Goal: Check status: Check status

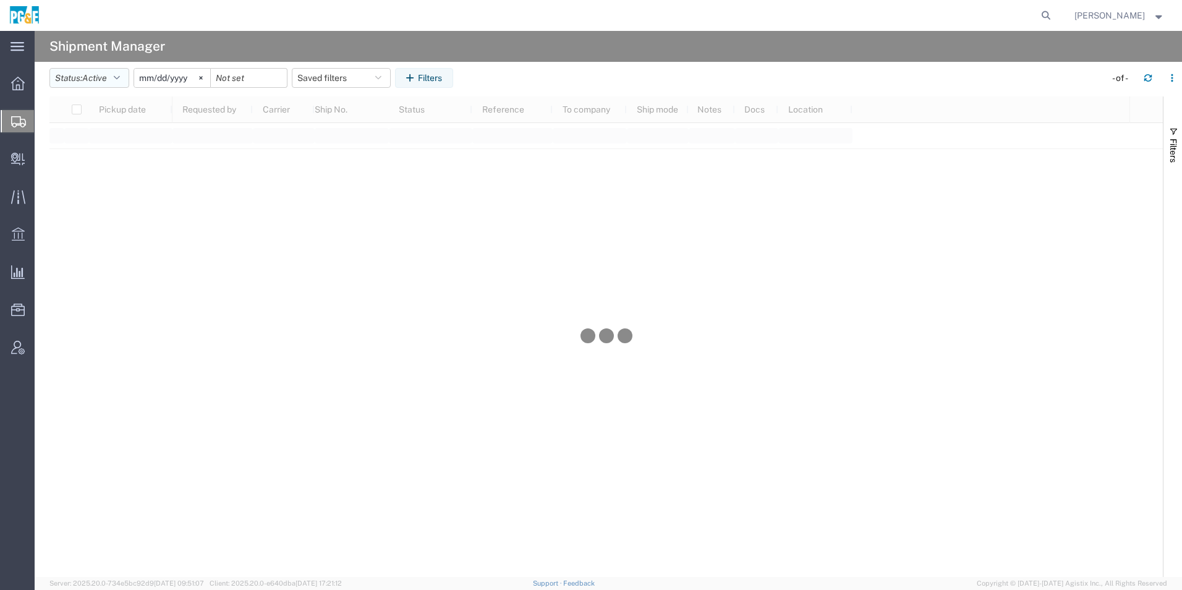
click at [66, 80] on button "Status: Active" at bounding box center [89, 78] width 80 height 20
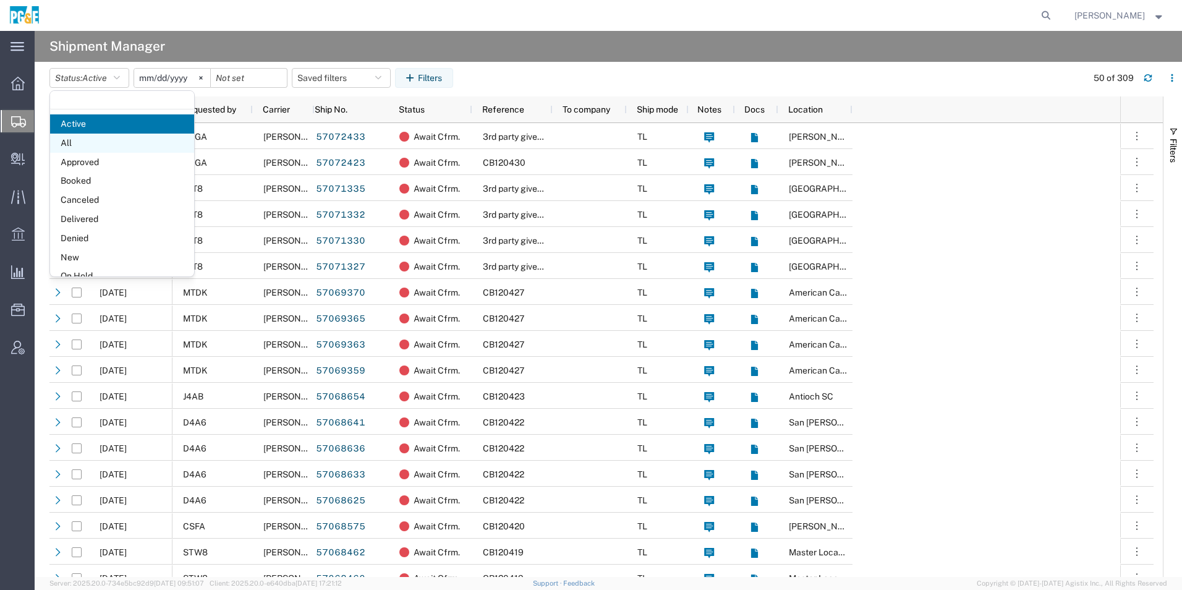
click at [93, 147] on span "All" at bounding box center [122, 143] width 144 height 19
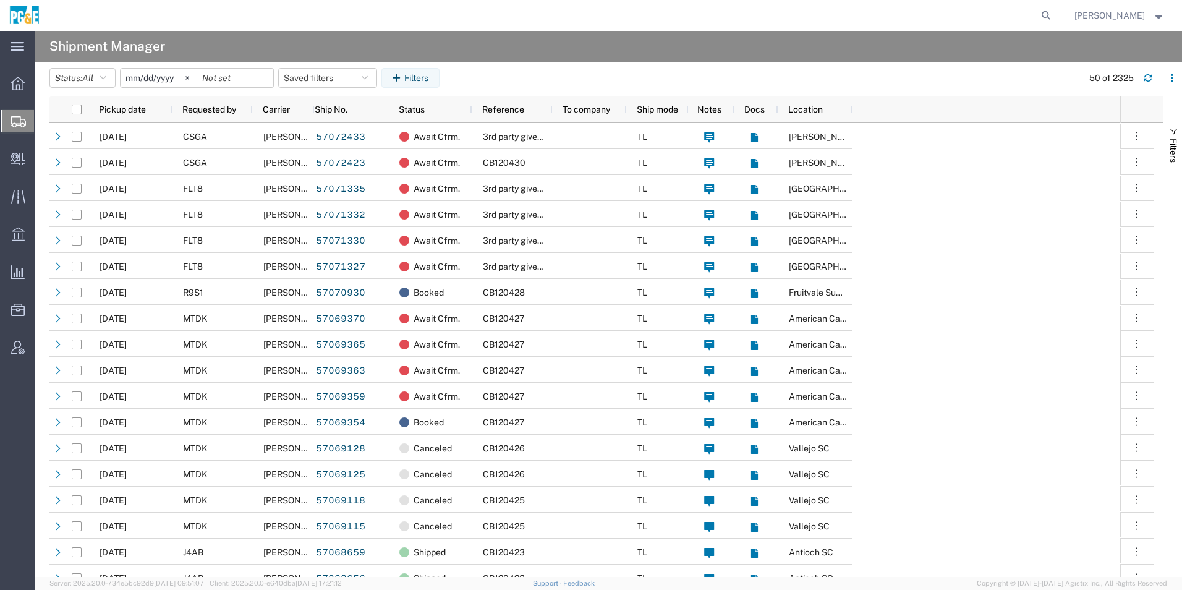
click at [174, 81] on input "2025-09-09" at bounding box center [159, 78] width 76 height 19
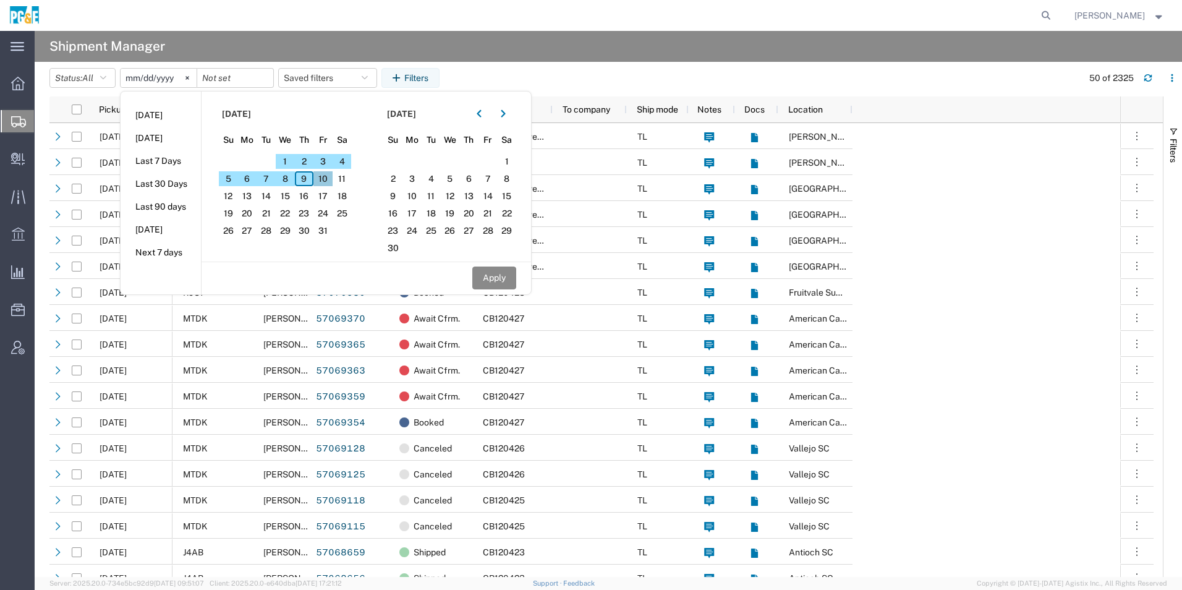
click at [329, 180] on span "10" at bounding box center [322, 178] width 19 height 15
click at [302, 178] on span "9" at bounding box center [304, 178] width 19 height 15
click at [487, 115] on button "button" at bounding box center [479, 114] width 20 height 20
click at [476, 177] on span "9" at bounding box center [468, 178] width 19 height 15
click at [491, 280] on button "Apply" at bounding box center [494, 277] width 44 height 23
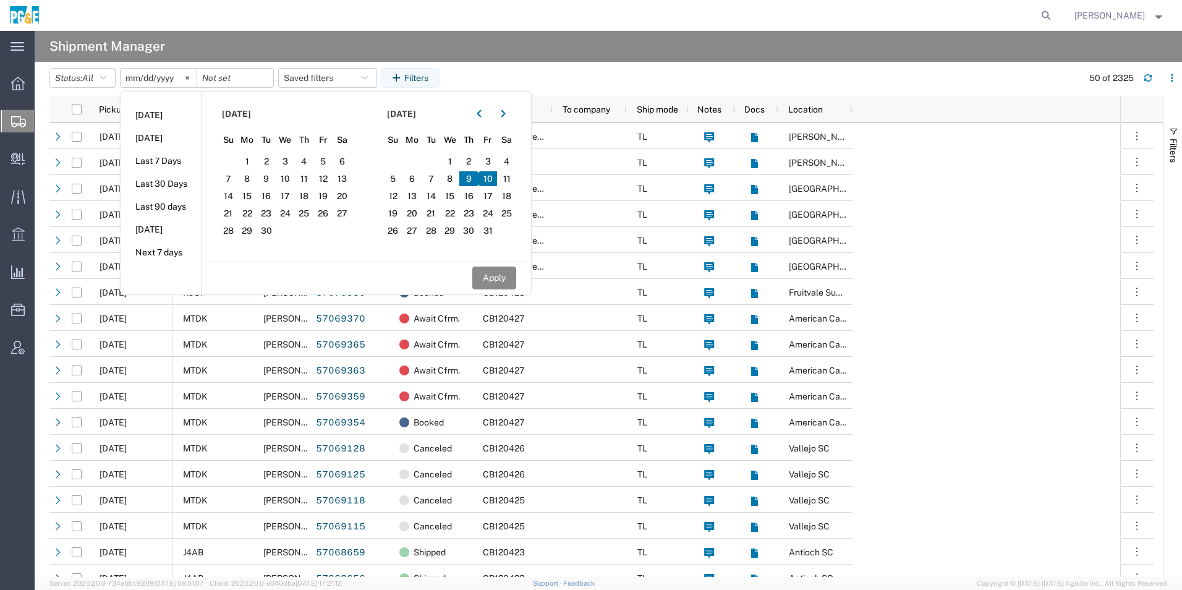
type input "2025-10-10"
type input "2025-10-09"
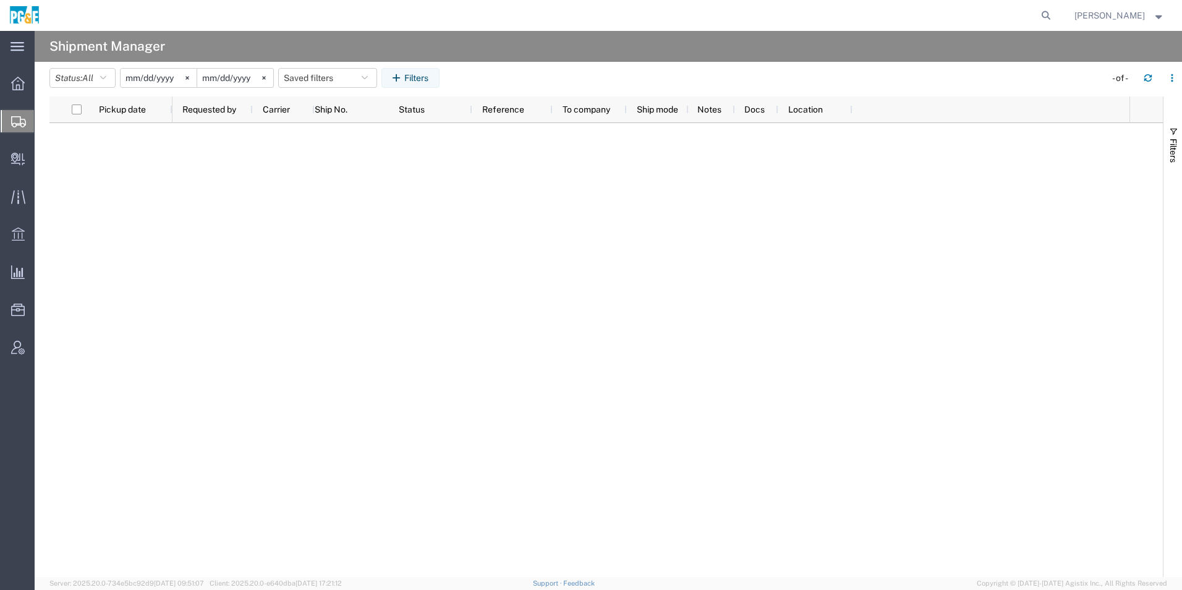
click at [218, 74] on input "2025-10-09" at bounding box center [235, 78] width 76 height 19
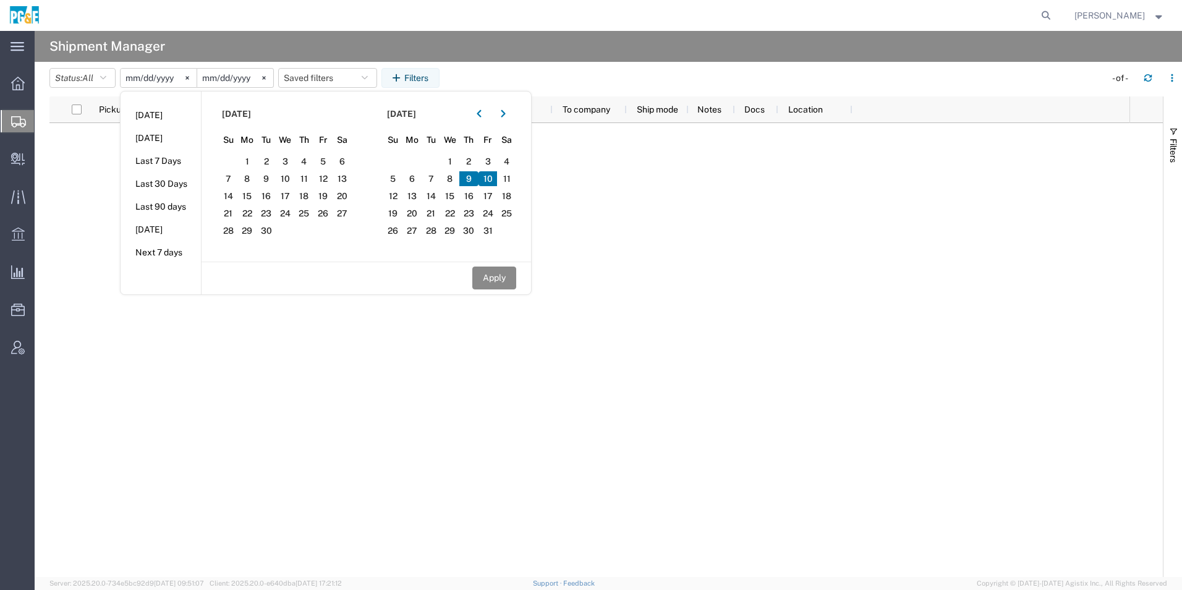
click at [476, 177] on span "9" at bounding box center [468, 178] width 19 height 15
click at [146, 74] on input "2025-10-10" at bounding box center [159, 78] width 76 height 19
click at [478, 115] on button "button" at bounding box center [479, 114] width 20 height 20
click at [504, 113] on icon "button" at bounding box center [503, 113] width 5 height 9
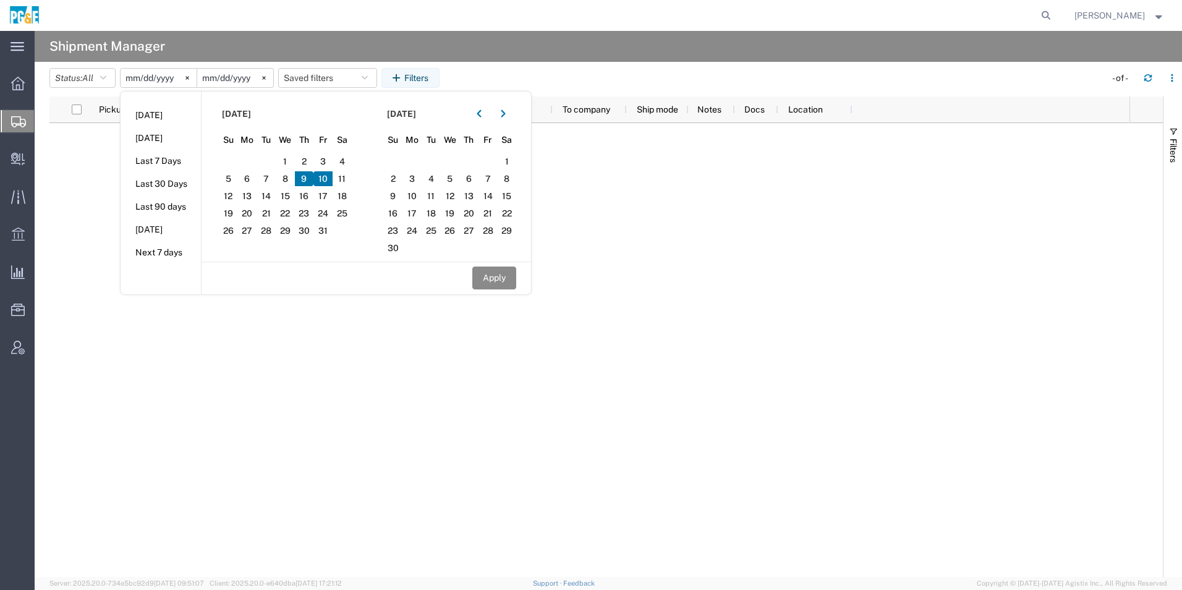
click at [310, 179] on span "9" at bounding box center [304, 178] width 19 height 15
click at [489, 118] on button "button" at bounding box center [479, 114] width 20 height 20
click at [476, 177] on span "9" at bounding box center [468, 178] width 19 height 15
click at [491, 270] on button "Apply" at bounding box center [494, 277] width 44 height 23
type input "2025-10-09"
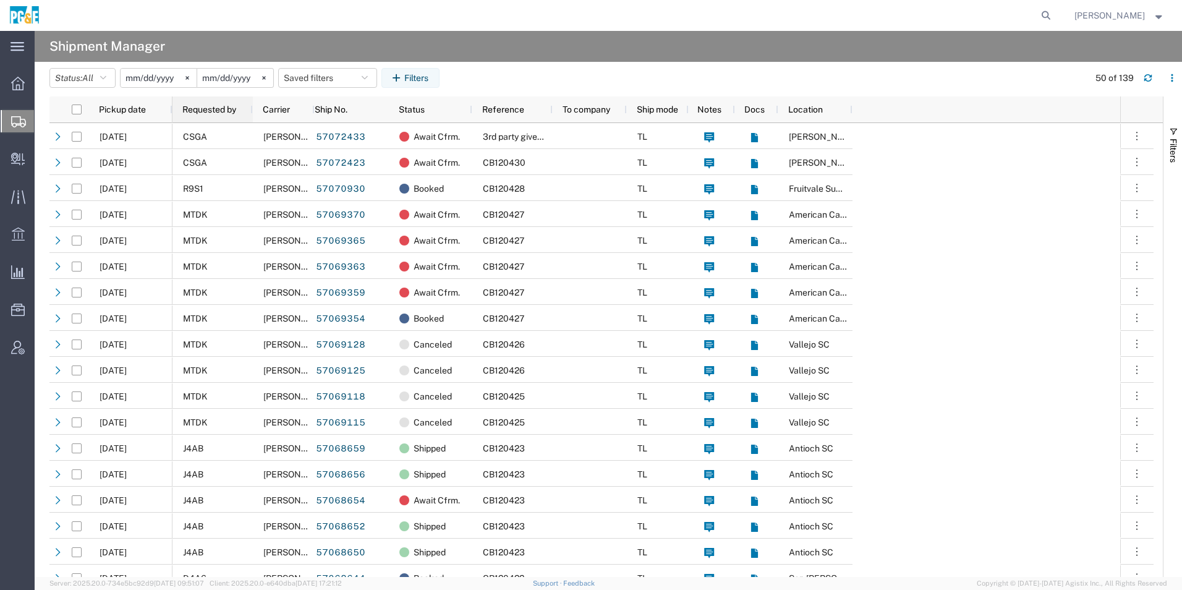
click at [205, 106] on span "Requested by" at bounding box center [209, 109] width 54 height 10
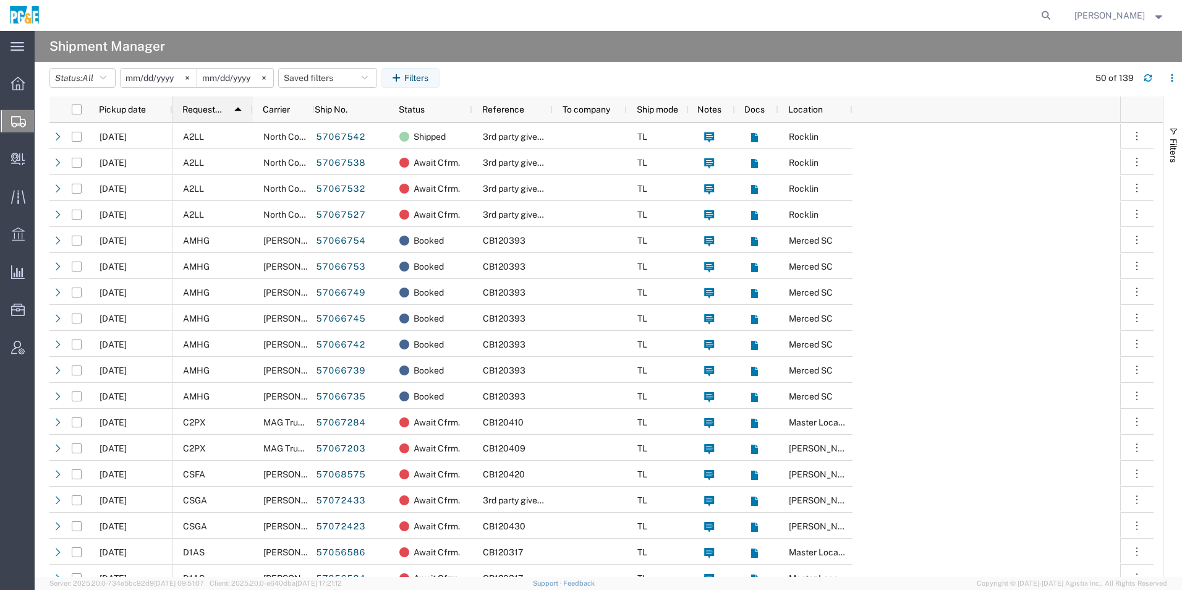
click at [198, 106] on span "Requested by" at bounding box center [203, 109] width 42 height 10
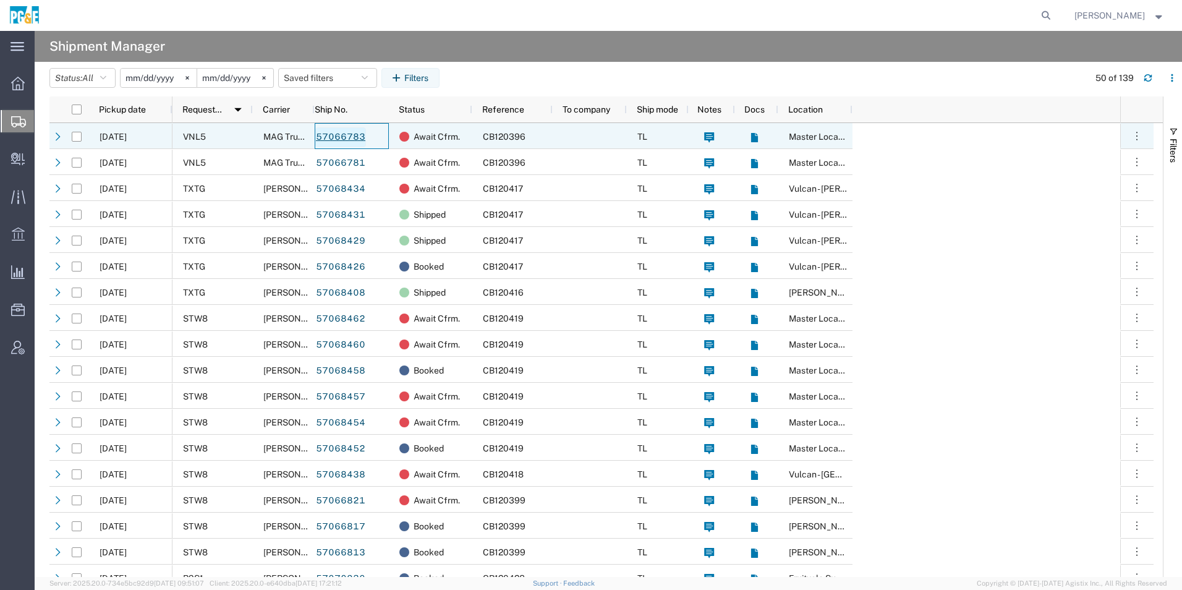
click at [347, 134] on link "57066783" at bounding box center [340, 137] width 51 height 20
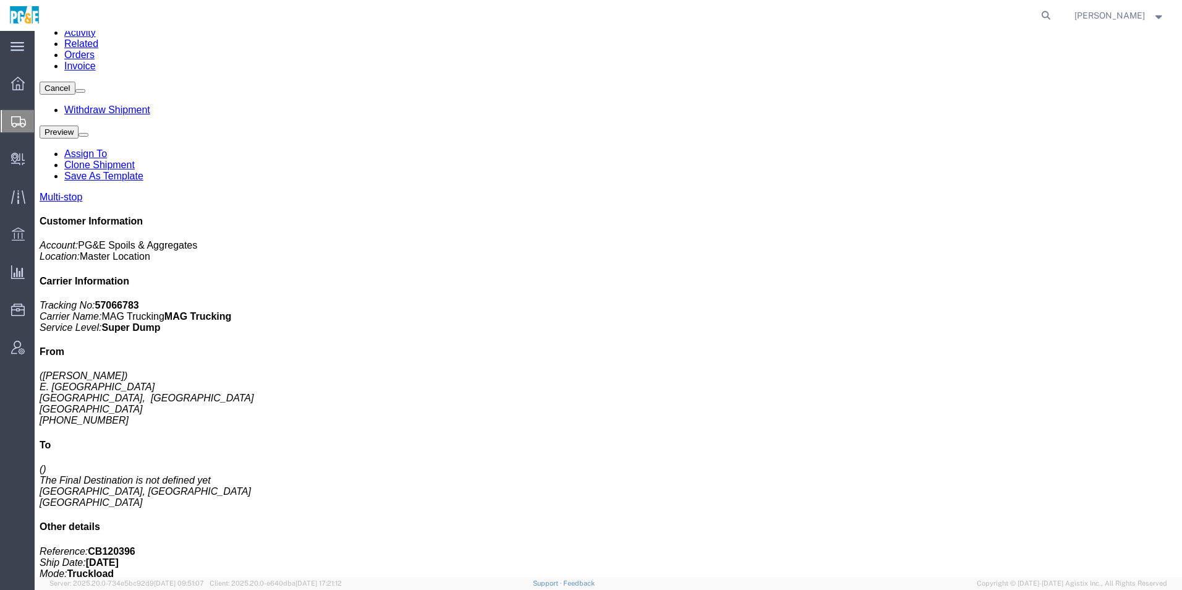
scroll to position [185, 0]
